Goal: Find specific page/section: Find specific page/section

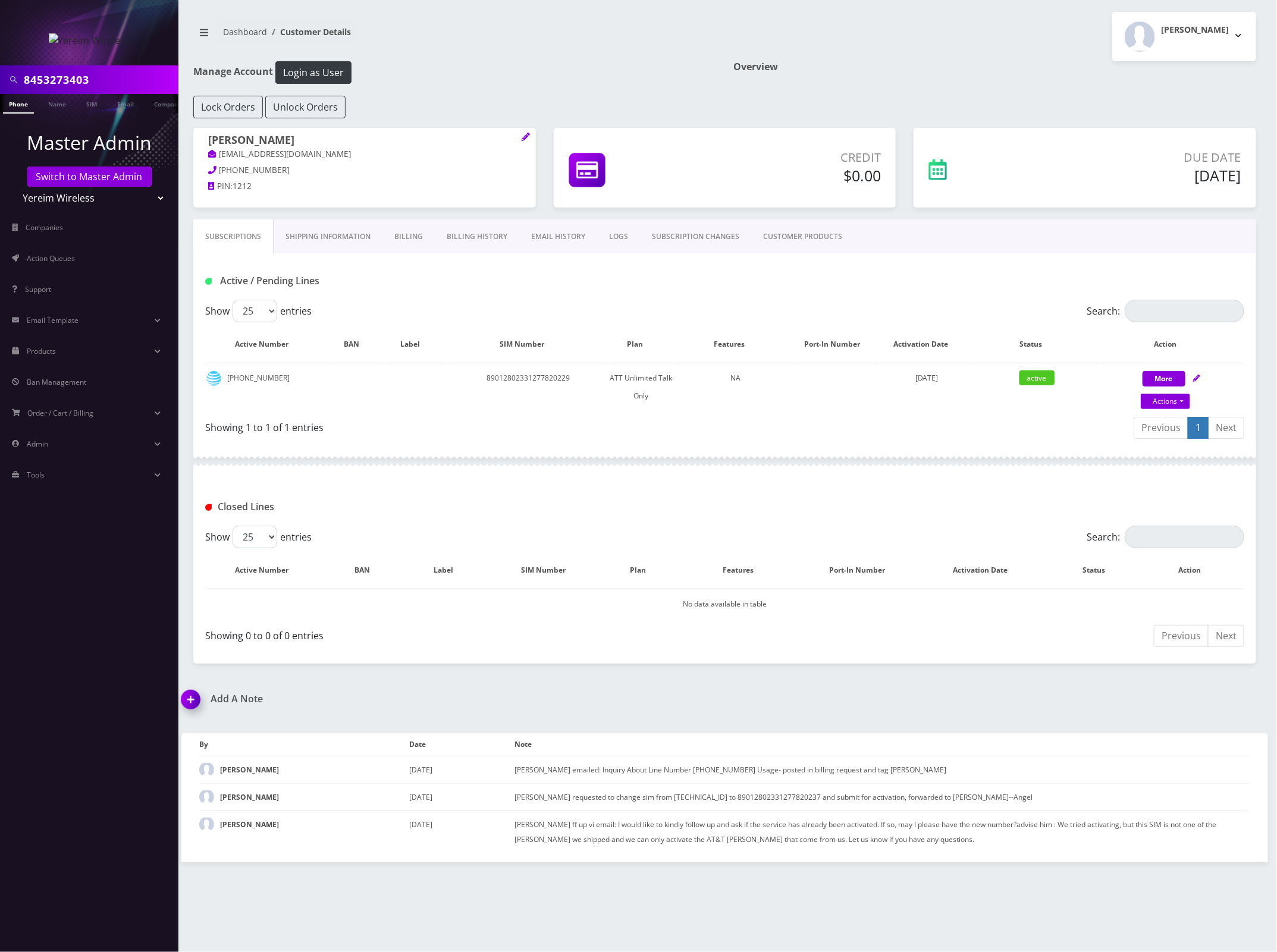
click at [58, 75] on input "8453273403" at bounding box center [99, 79] width 152 height 22
paste input "901240357129136672"
type input "8901240357129136672"
click at [85, 100] on link "SIM" at bounding box center [91, 104] width 22 height 20
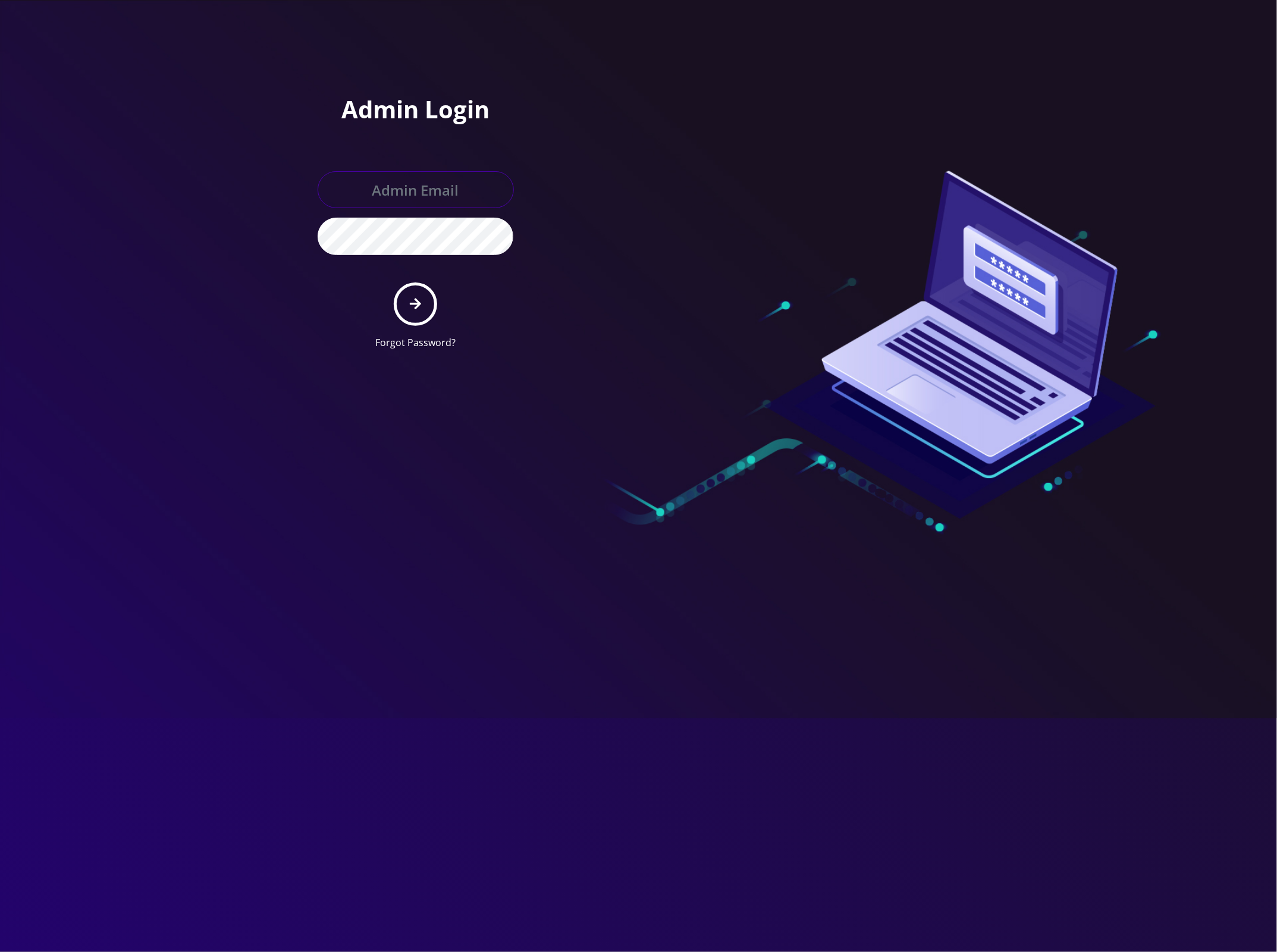
type input "master@britewireless.com"
click at [426, 304] on button "submit" at bounding box center [415, 304] width 43 height 43
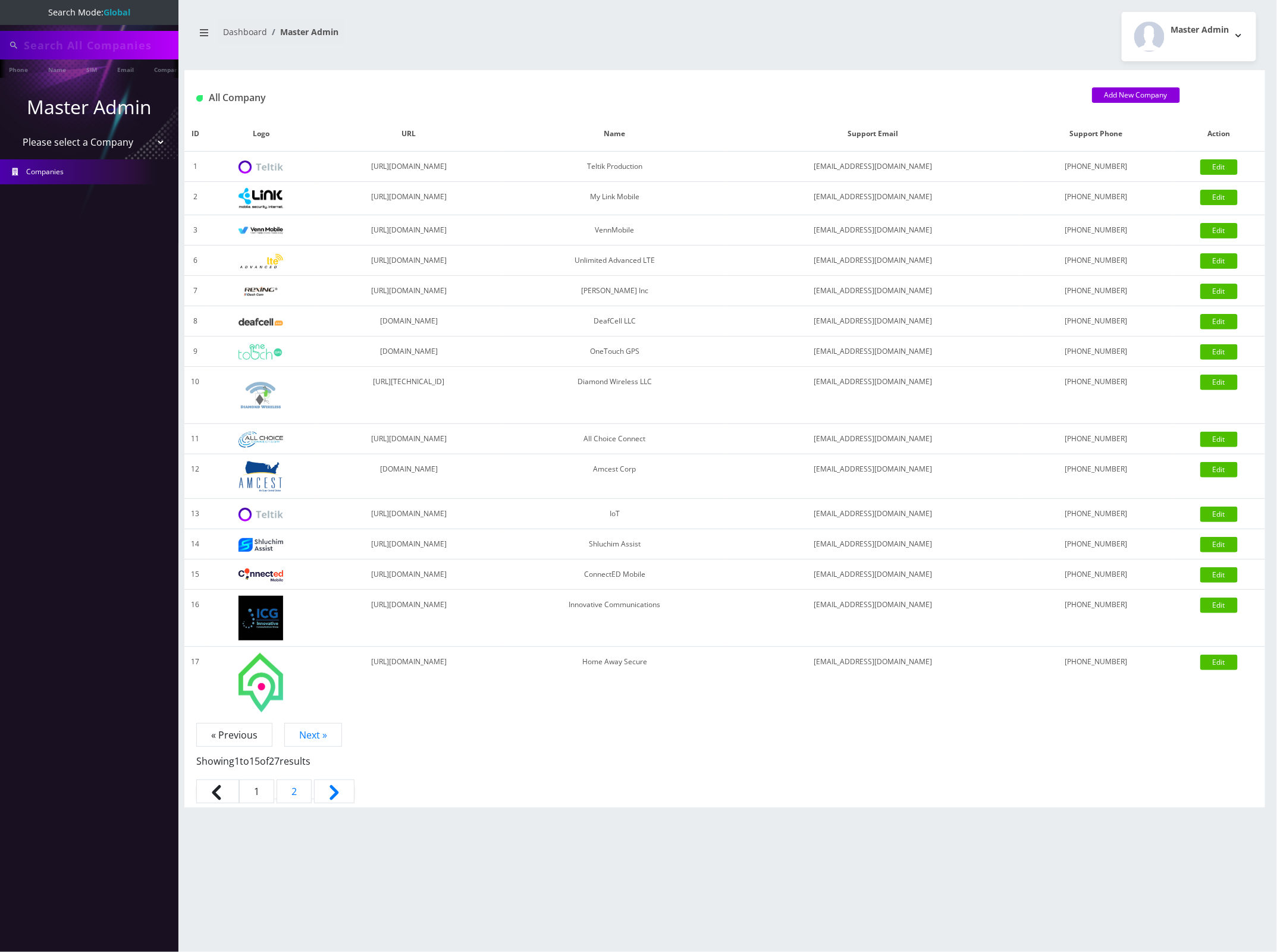
type input "8901240357129136672"
click at [95, 72] on link "SIM" at bounding box center [91, 70] width 22 height 20
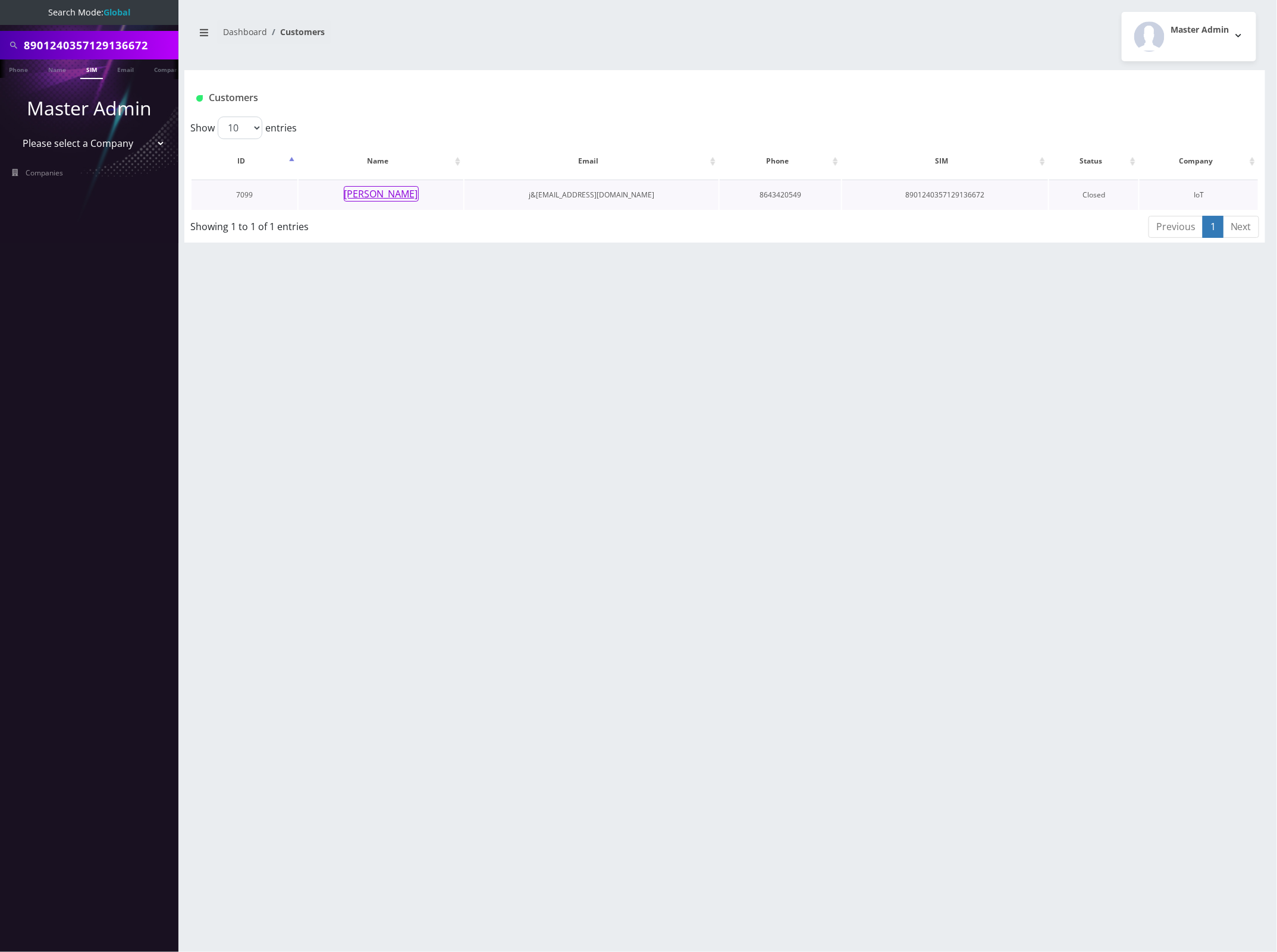
click at [390, 188] on button "[PERSON_NAME]" at bounding box center [381, 194] width 75 height 16
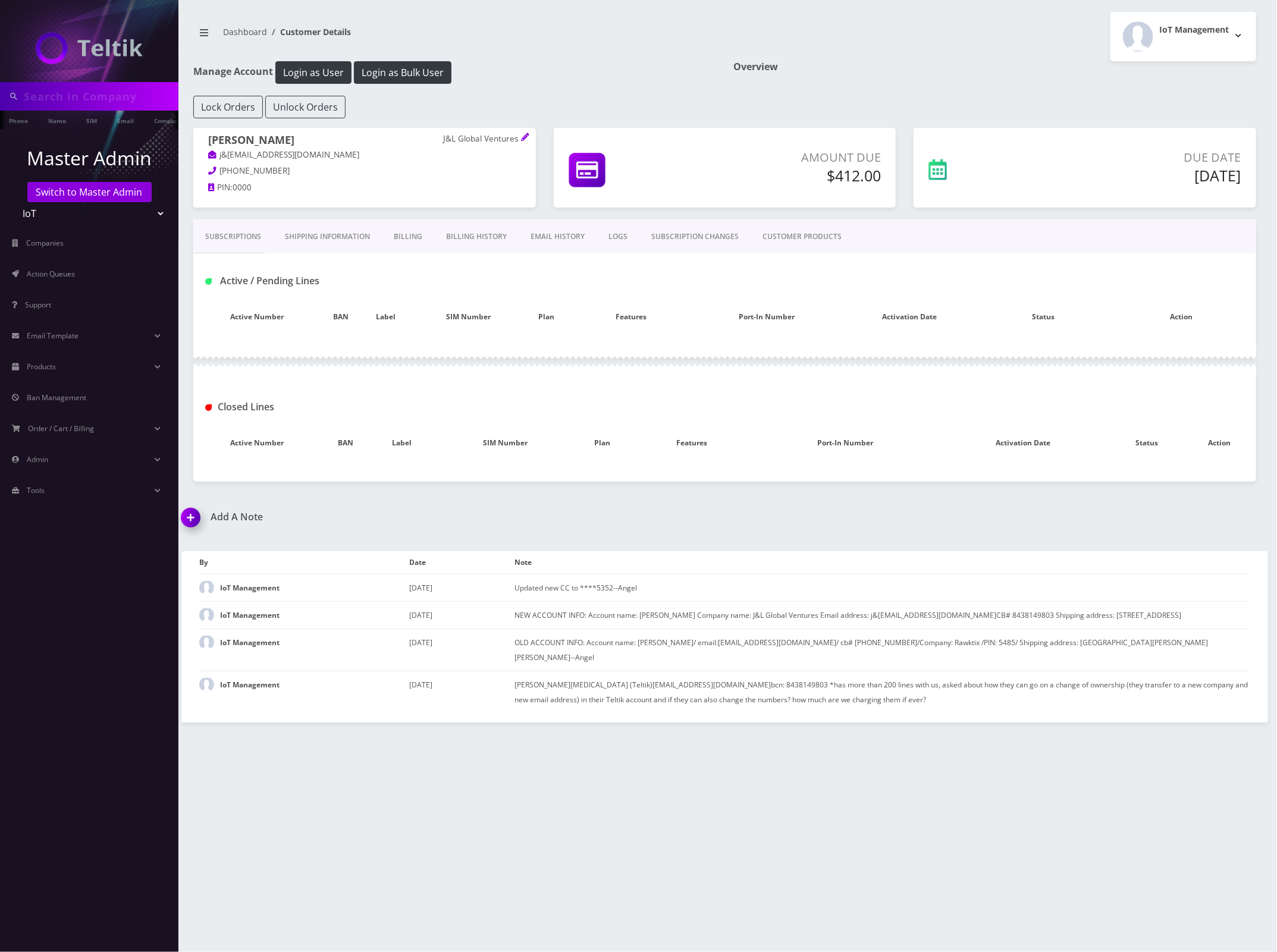
type input "8901240357129136672"
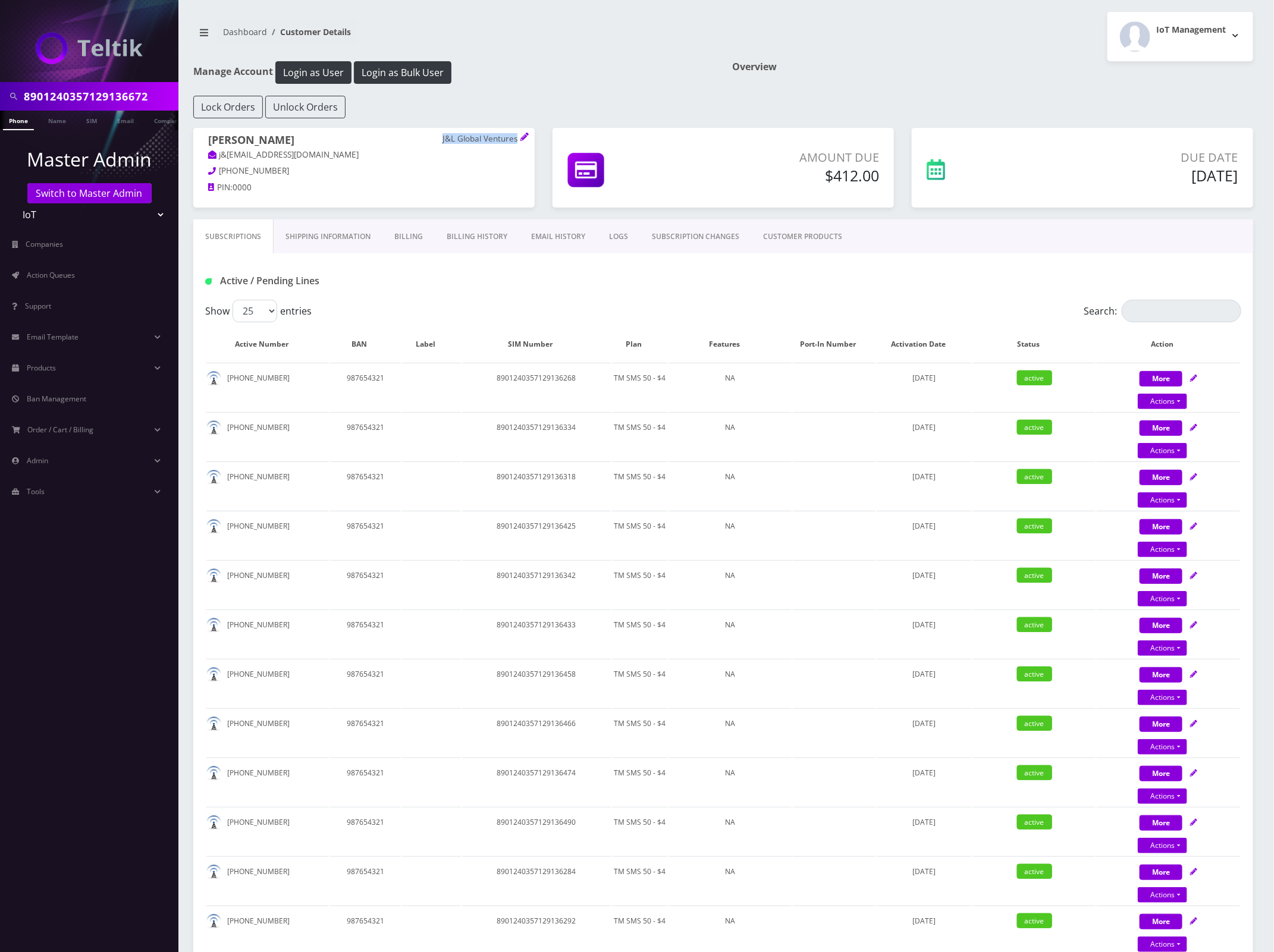
drag, startPoint x: 449, startPoint y: 143, endPoint x: 518, endPoint y: 147, distance: 69.1
click at [518, 147] on h1 "[PERSON_NAME] J&L Global Ventures" at bounding box center [363, 141] width 312 height 15
